Goal: Obtain resource: Obtain resource

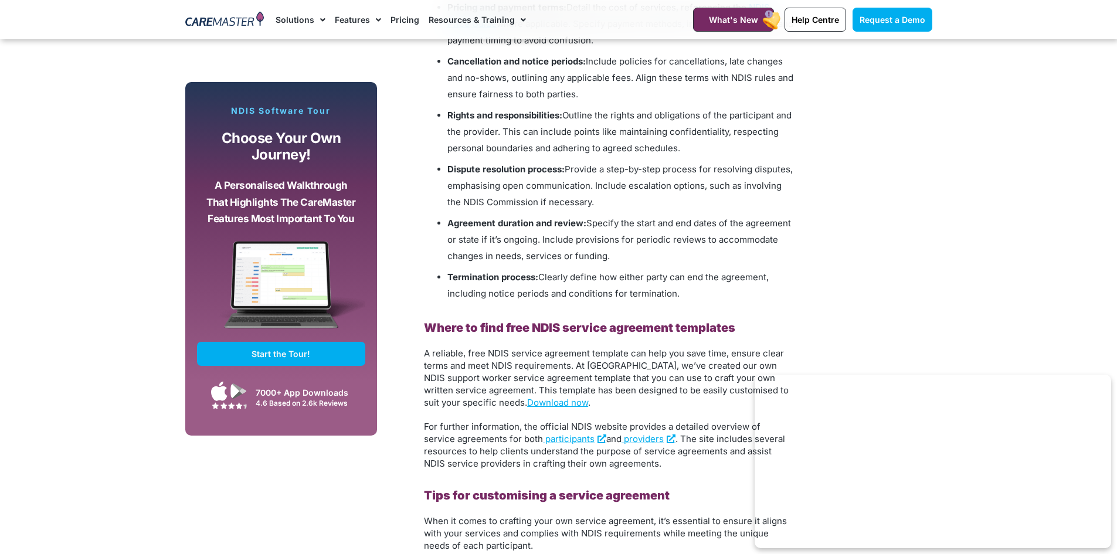
scroll to position [1407, 0]
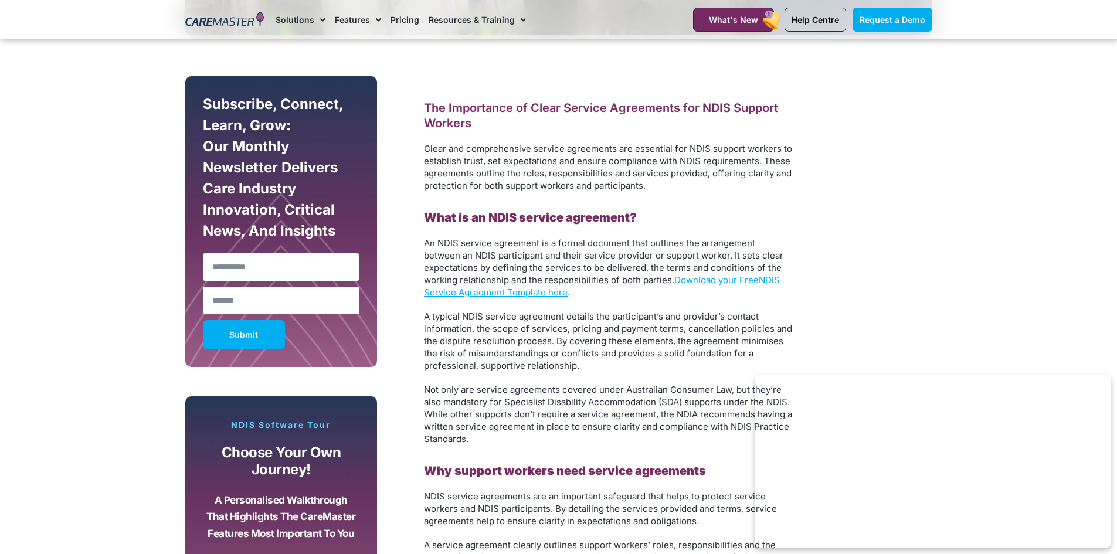
scroll to position [645, 0]
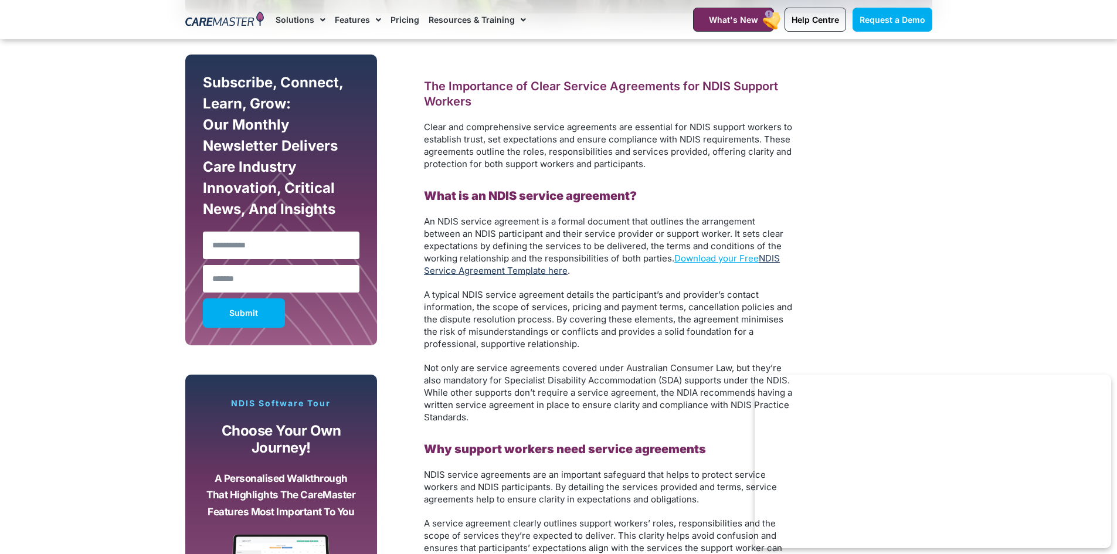
click at [474, 273] on link "NDIS Service Agreement Template here" at bounding box center [602, 264] width 356 height 23
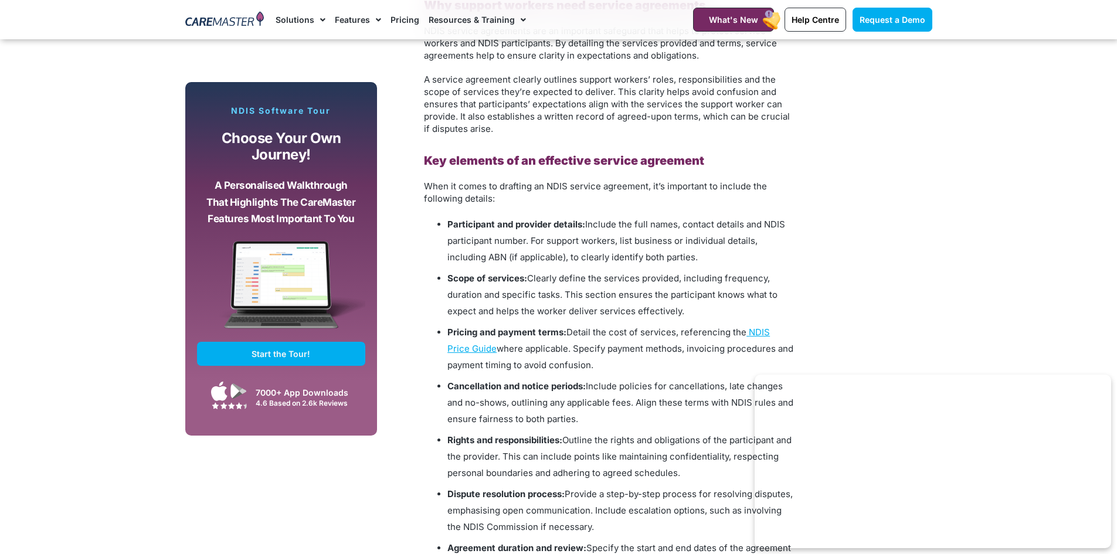
scroll to position [1114, 0]
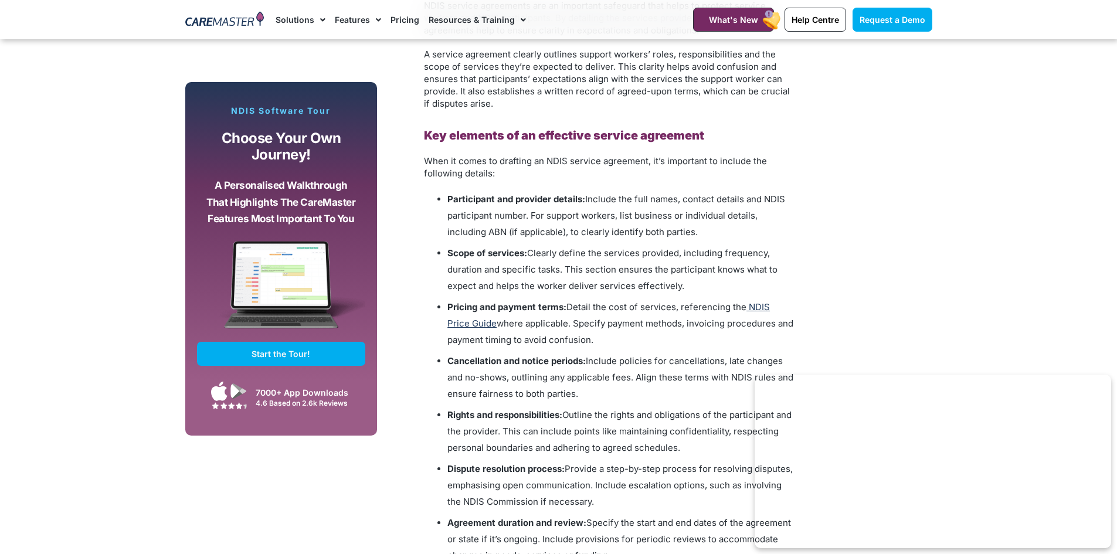
click at [765, 309] on span "NDIS Price Guide" at bounding box center [608, 315] width 323 height 28
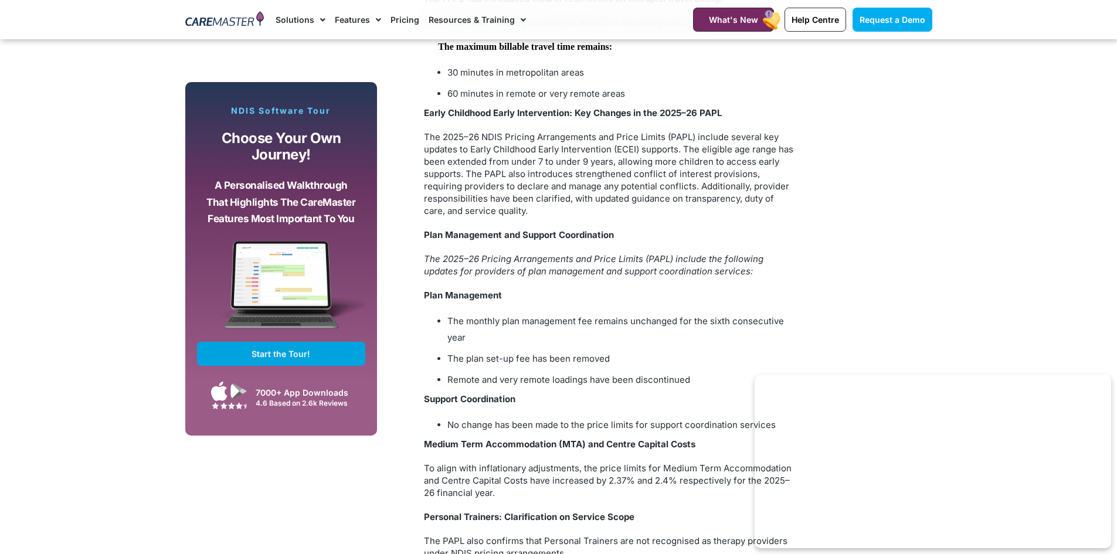
scroll to position [1701, 0]
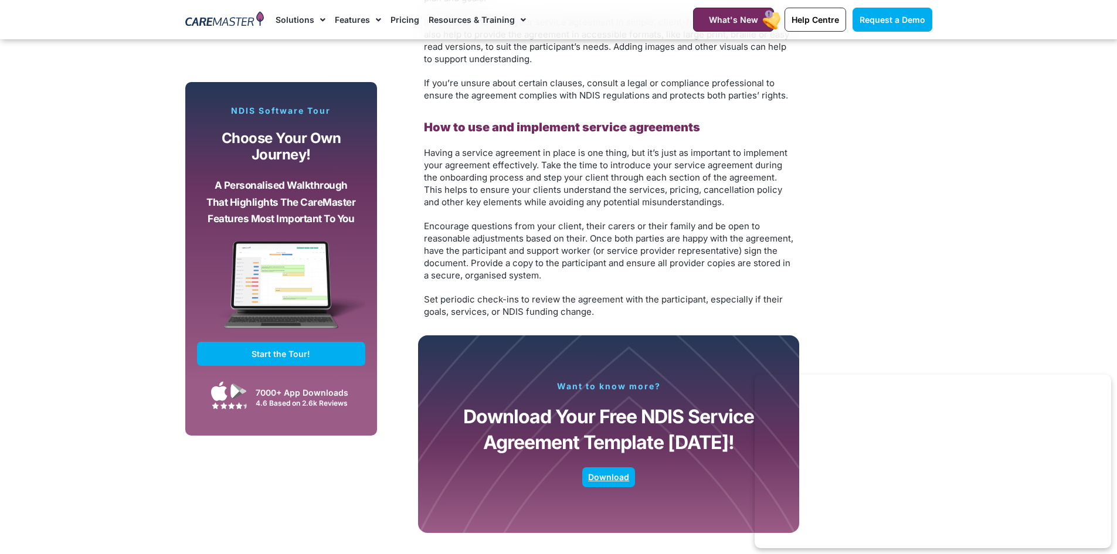
scroll to position [2111, 0]
